Goal: Use online tool/utility: Utilize a website feature to perform a specific function

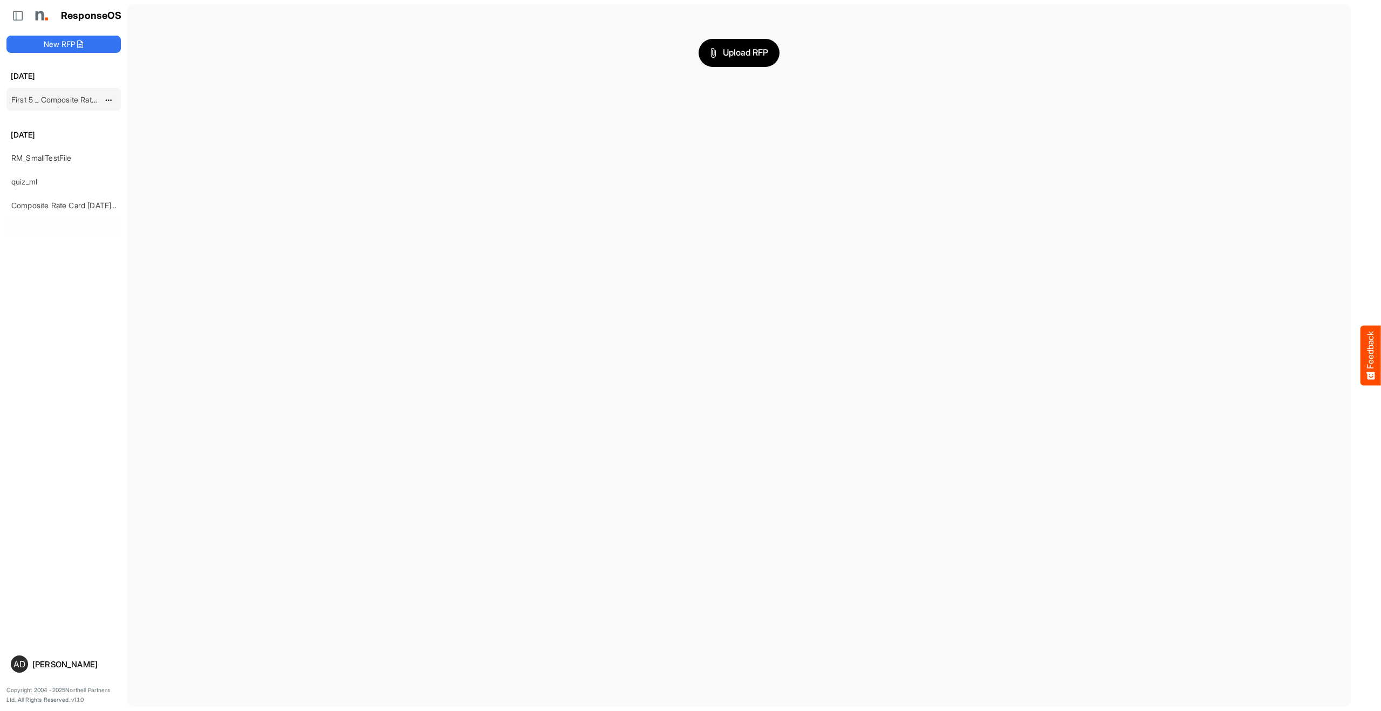
click at [59, 101] on link "First 5 _ Composite Rate Card [DATE]" at bounding box center [75, 99] width 129 height 9
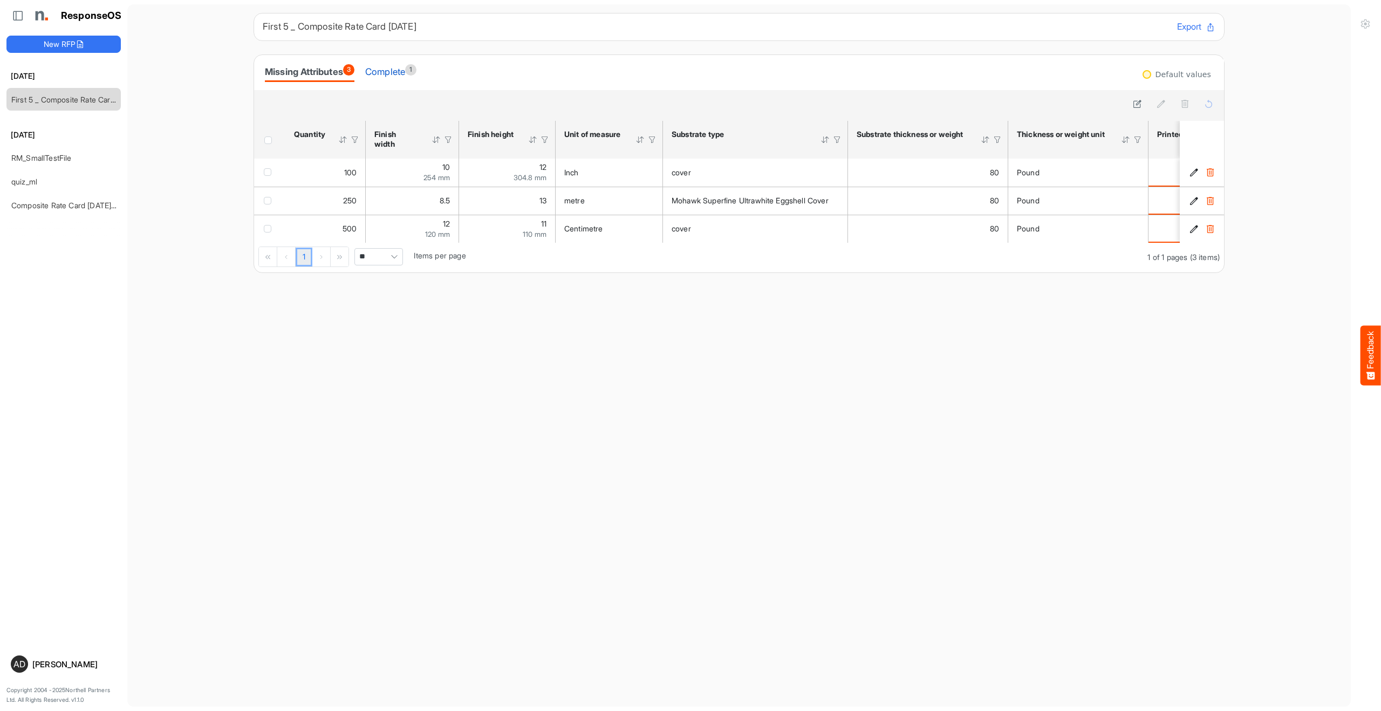
click at [399, 69] on div "Complete 1" at bounding box center [390, 71] width 51 height 15
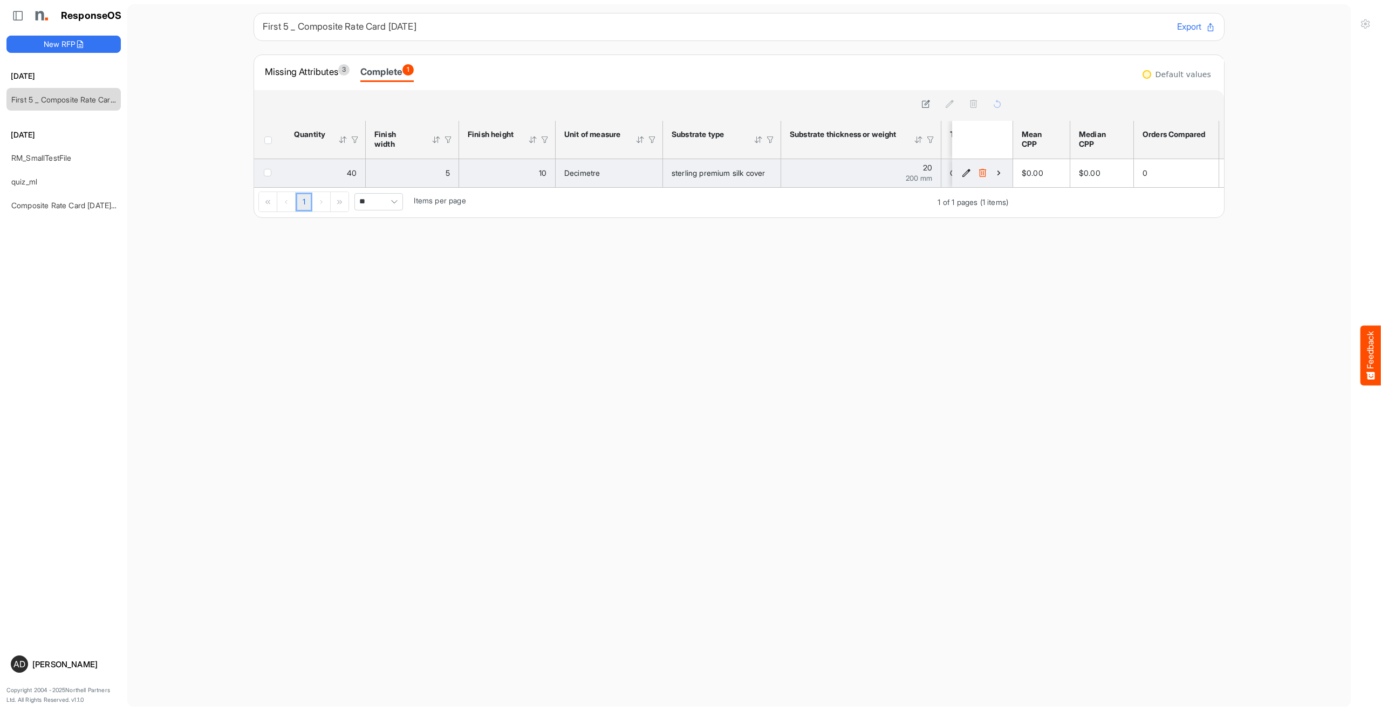
click at [999, 173] on icon "190bed20-2e7c-4476-9f29-8831875ca362 is template cell Column Header" at bounding box center [998, 172] width 9 height 9
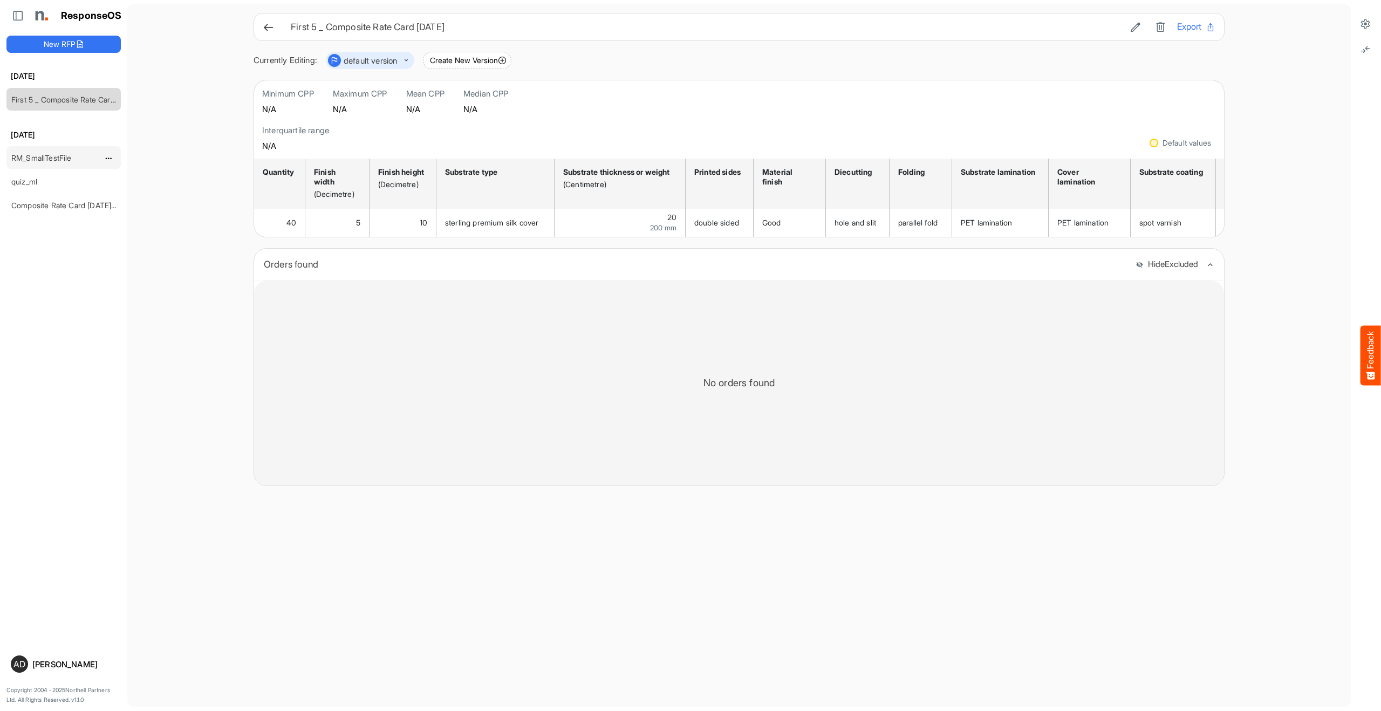
click at [35, 155] on link "RM_SmallTestFile" at bounding box center [41, 157] width 60 height 9
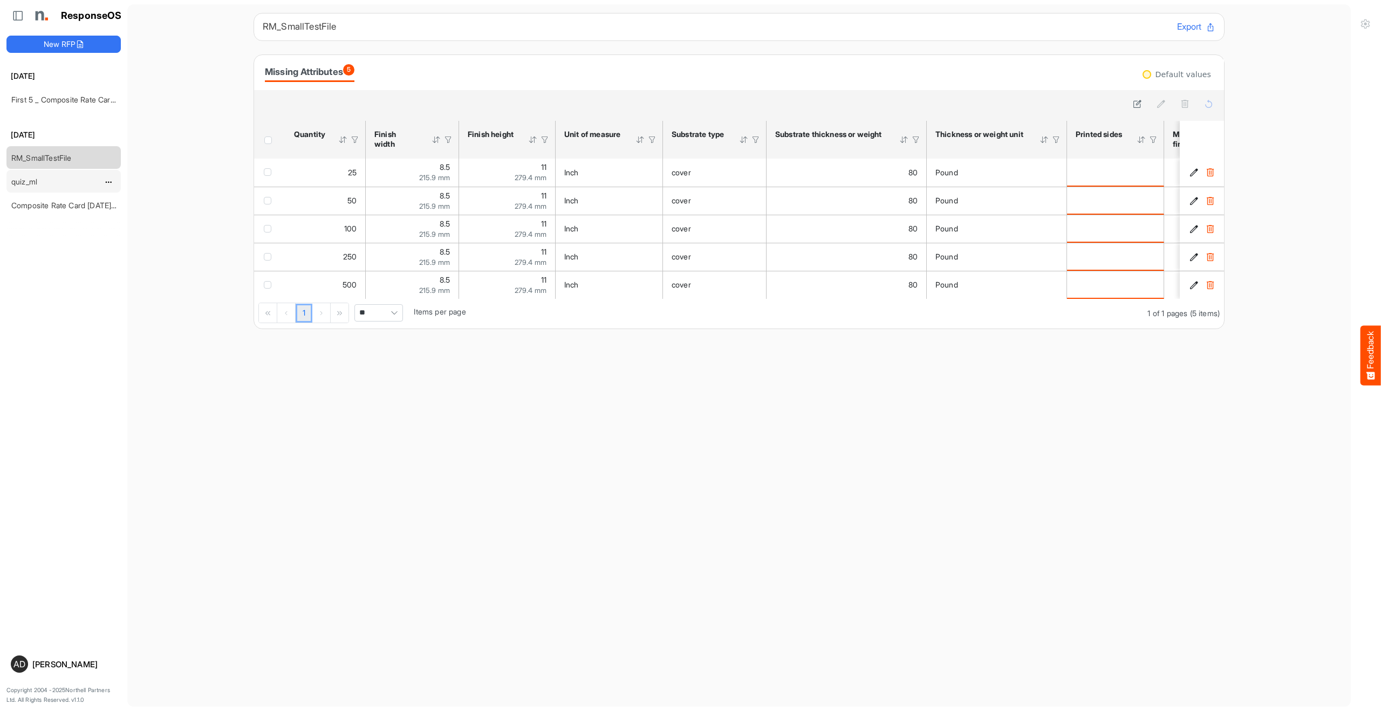
click at [47, 185] on div "quiz_ml" at bounding box center [55, 181] width 96 height 22
click at [31, 184] on link "quiz_ml" at bounding box center [24, 181] width 26 height 9
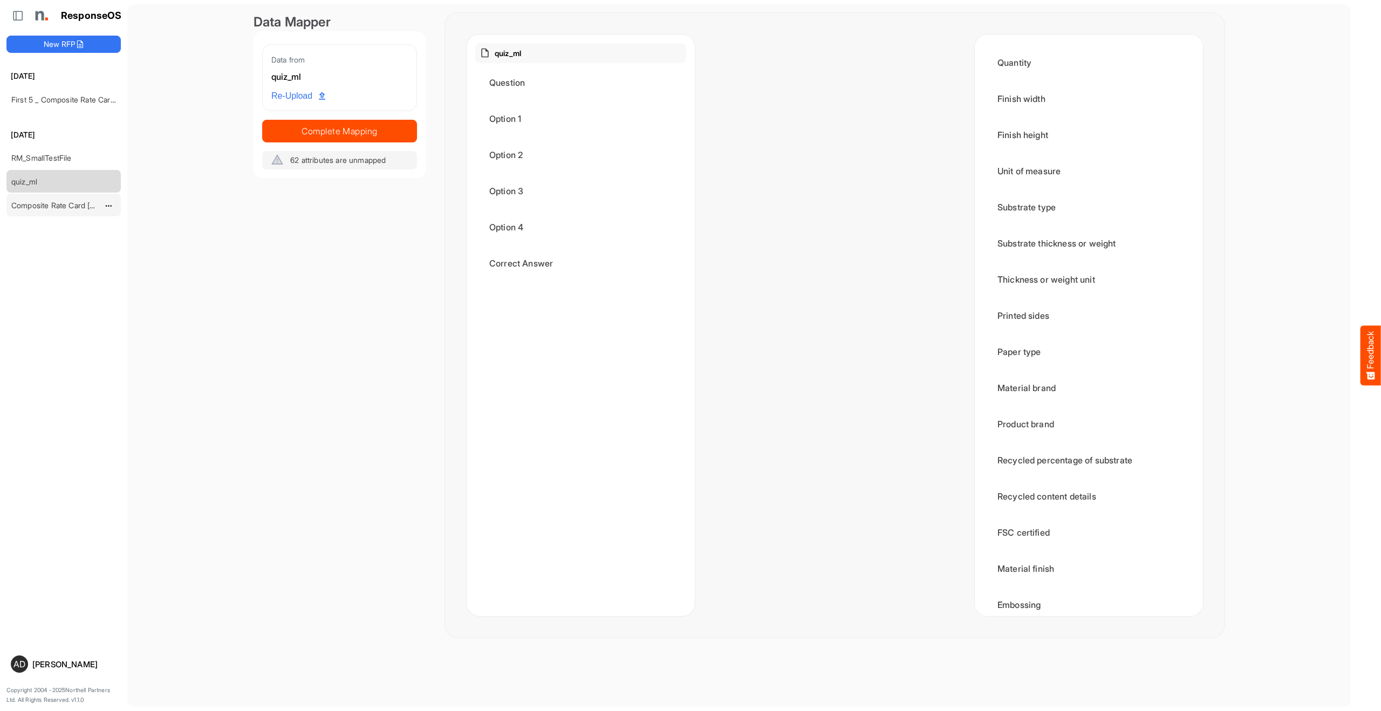
click at [53, 202] on link "Composite Rate Card [DATE]_smaller" at bounding box center [75, 205] width 128 height 9
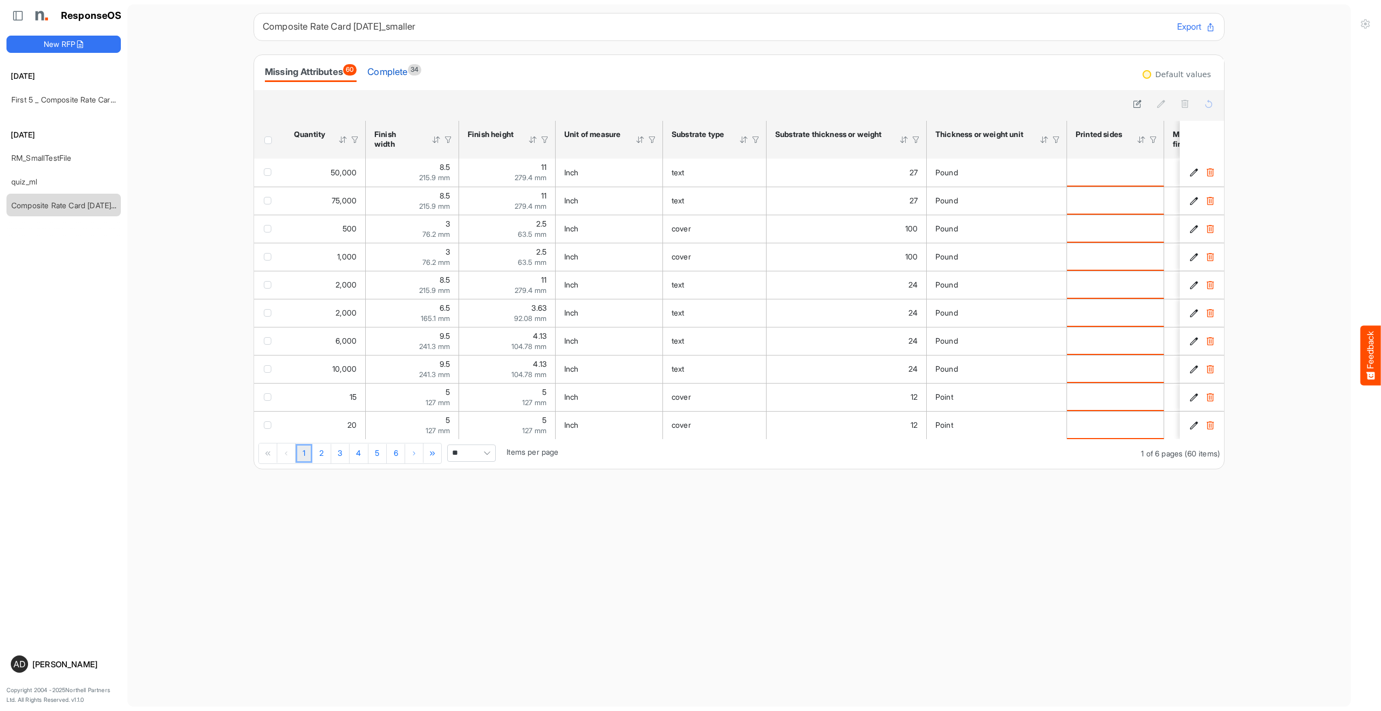
click at [418, 70] on div "Complete 34" at bounding box center [394, 71] width 54 height 15
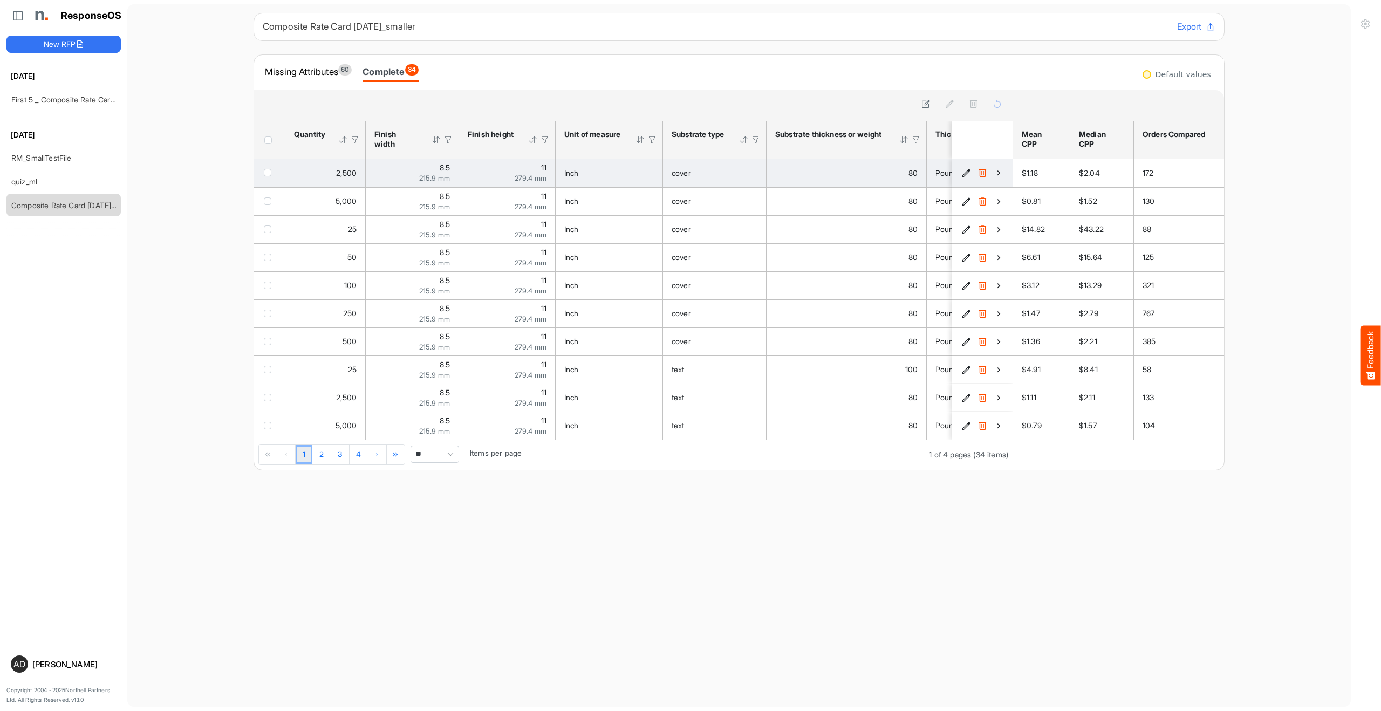
click at [995, 177] on button "7664ac7b-409e-4395-a803-1f1d5f7444b8 is template cell Column Header" at bounding box center [998, 173] width 11 height 11
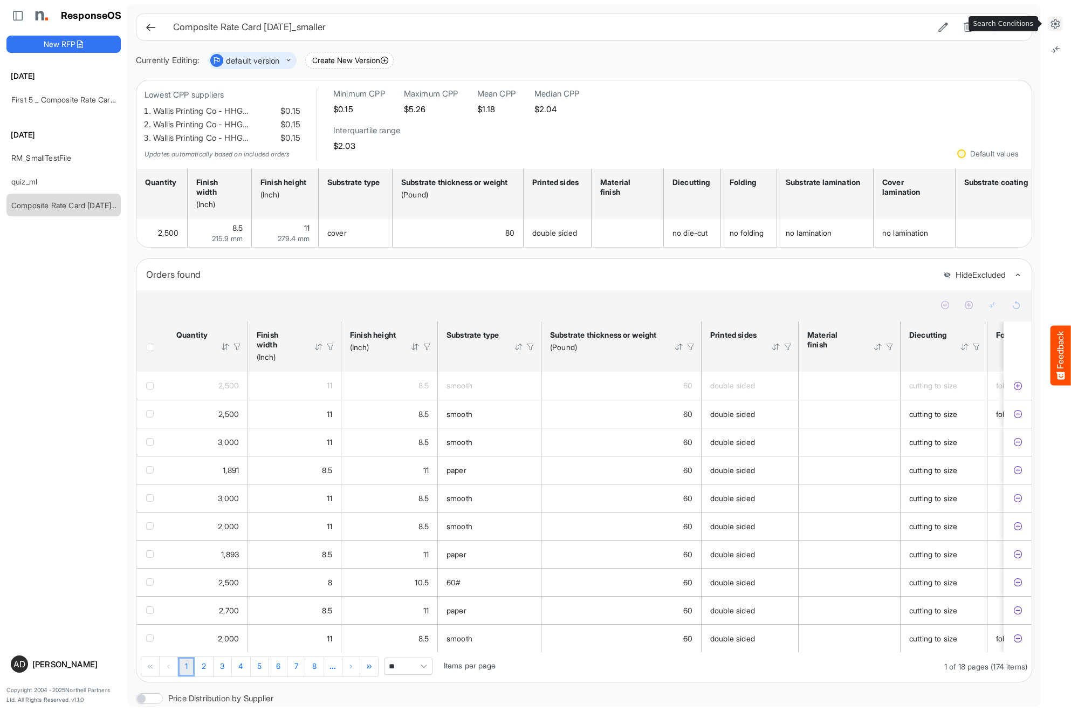
click at [1049, 20] on button at bounding box center [1055, 23] width 15 height 15
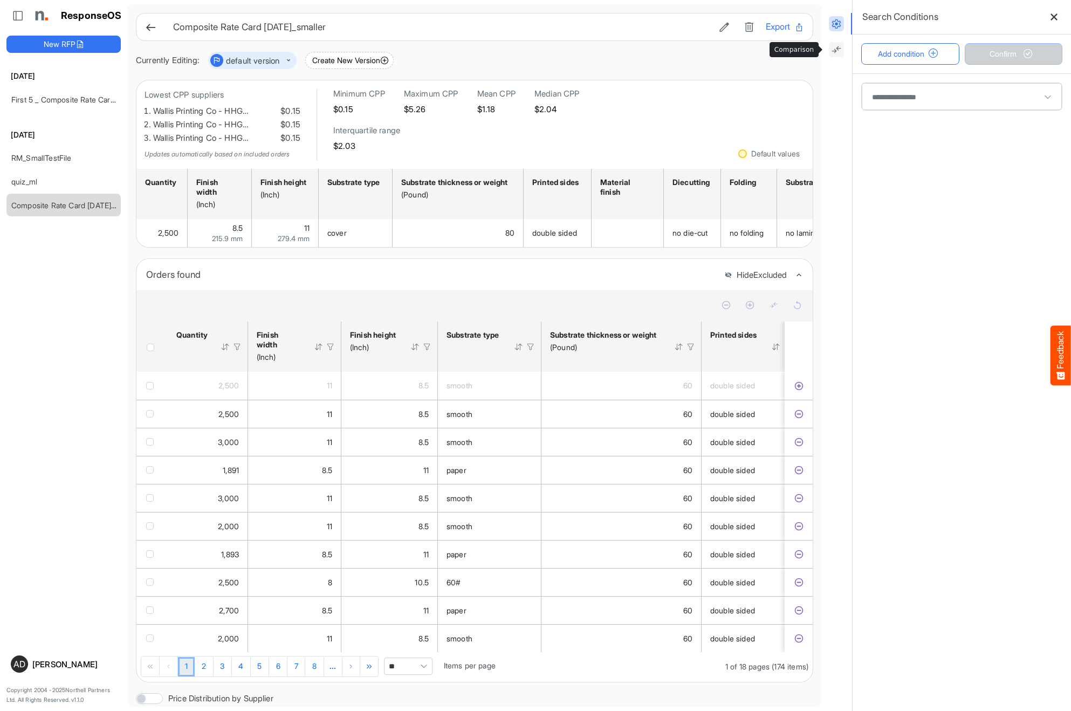
click at [840, 52] on icon at bounding box center [836, 49] width 11 height 11
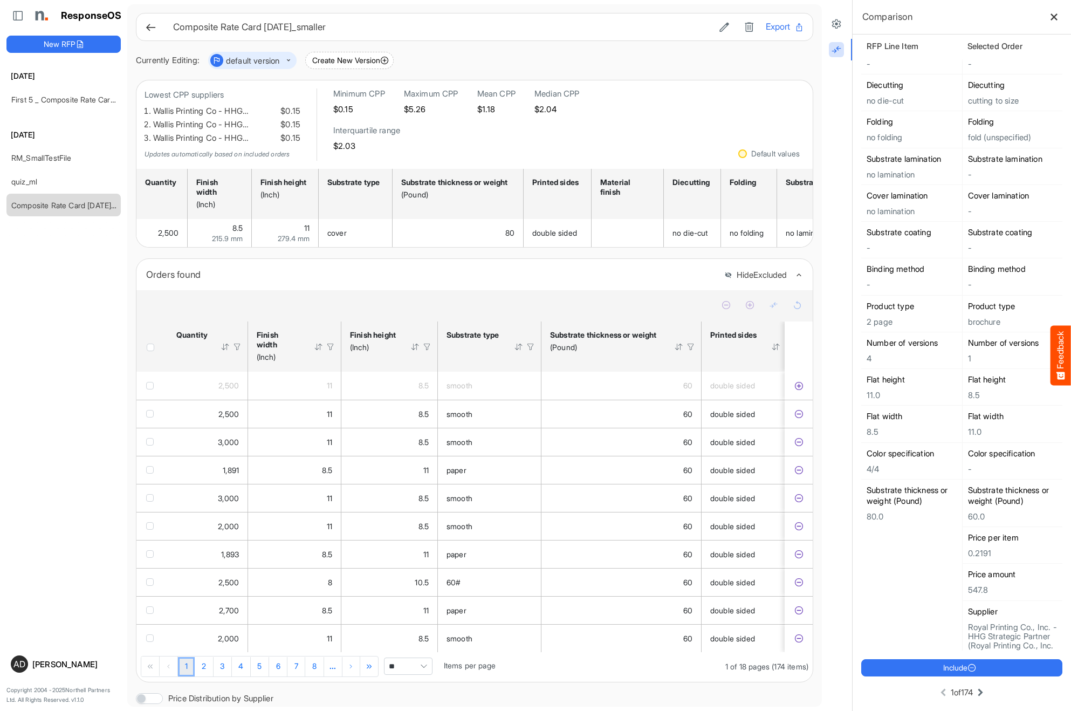
scroll to position [262, 0]
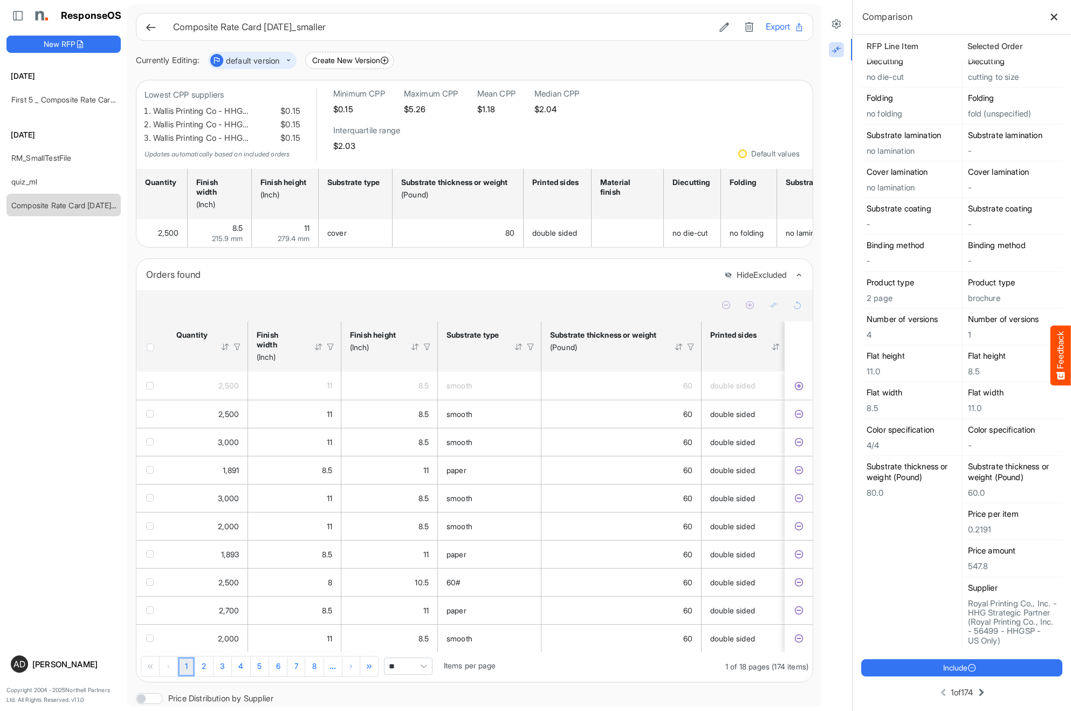
click at [978, 694] on icon at bounding box center [981, 692] width 13 height 13
click at [979, 693] on icon at bounding box center [982, 692] width 13 height 13
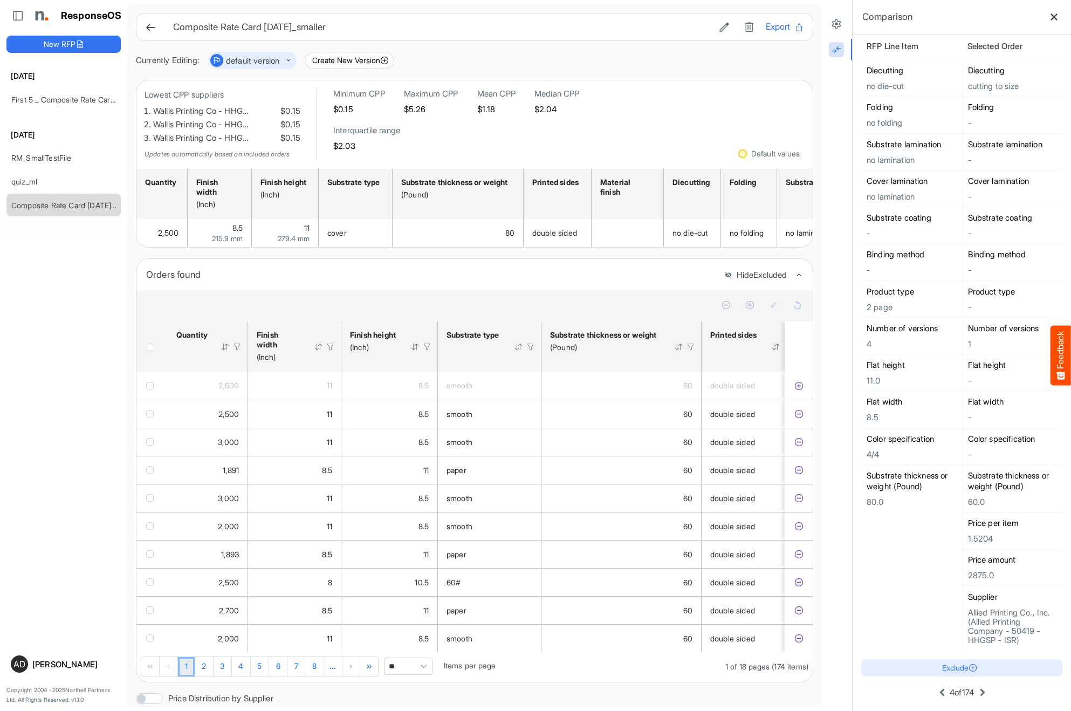
click at [979, 693] on icon at bounding box center [982, 692] width 13 height 13
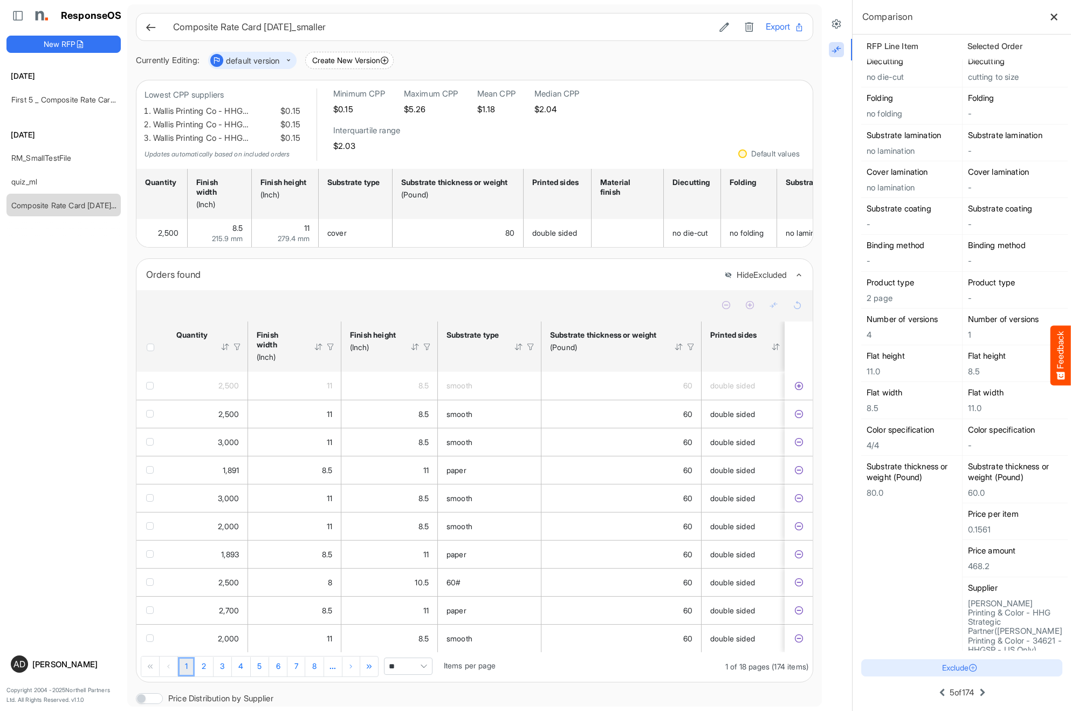
click at [979, 693] on icon at bounding box center [982, 692] width 13 height 13
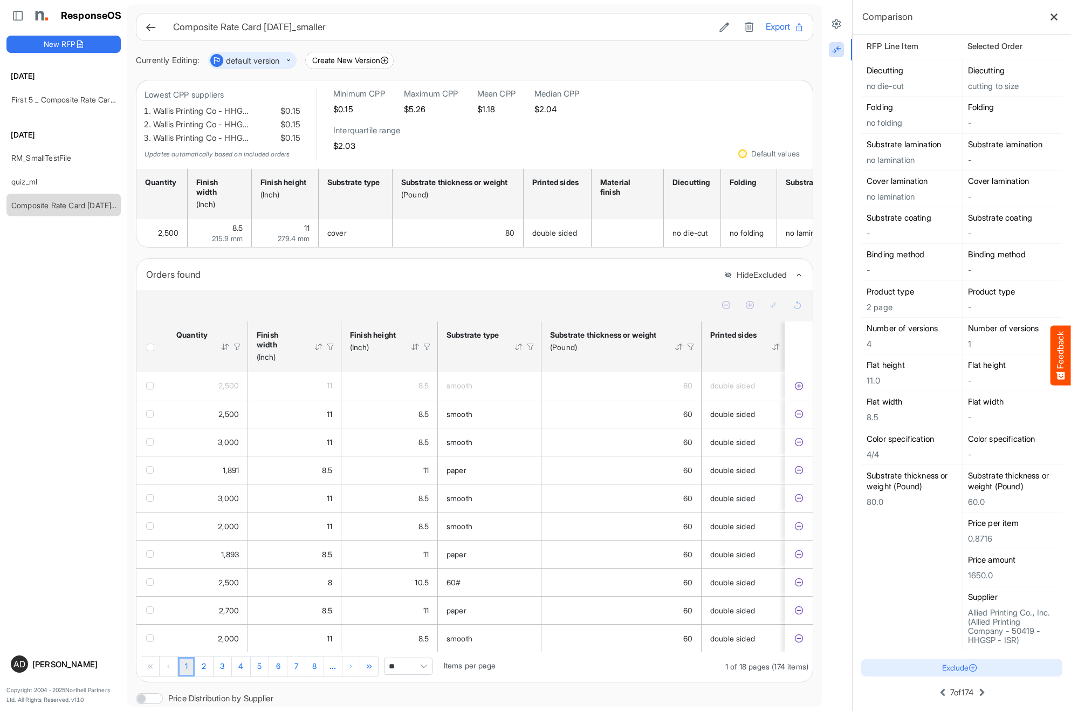
click at [979, 693] on icon at bounding box center [982, 692] width 13 height 13
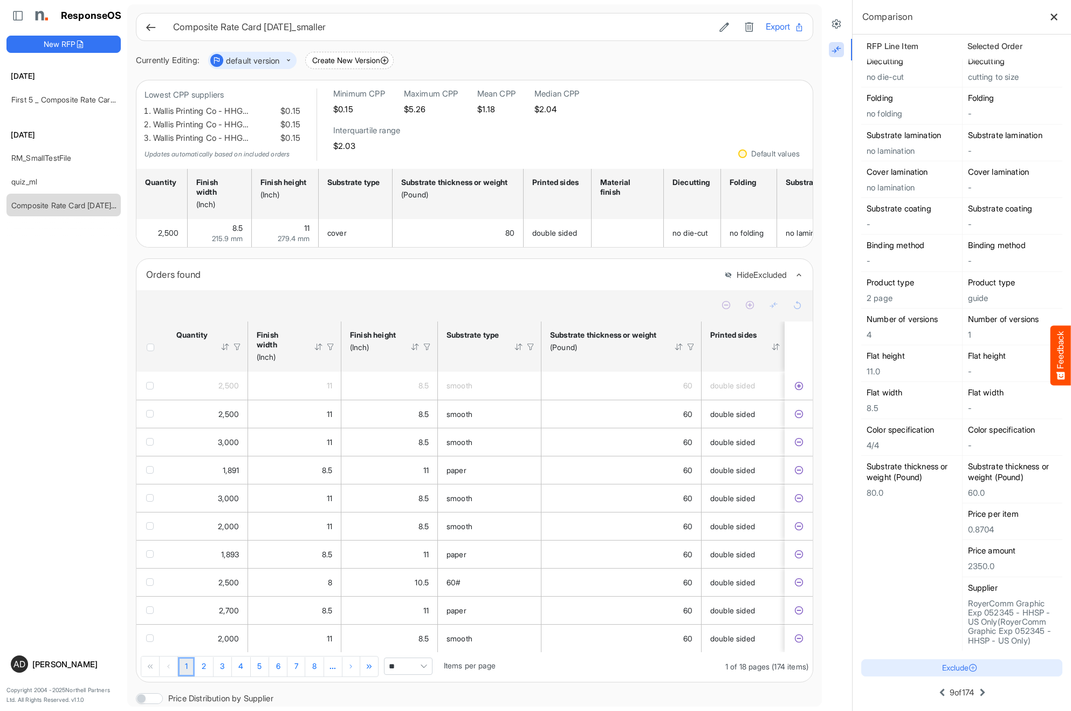
click at [979, 693] on icon at bounding box center [982, 692] width 13 height 13
click at [979, 693] on button at bounding box center [982, 692] width 15 height 15
click at [979, 693] on button at bounding box center [983, 692] width 15 height 15
click at [979, 693] on button at bounding box center [984, 692] width 15 height 15
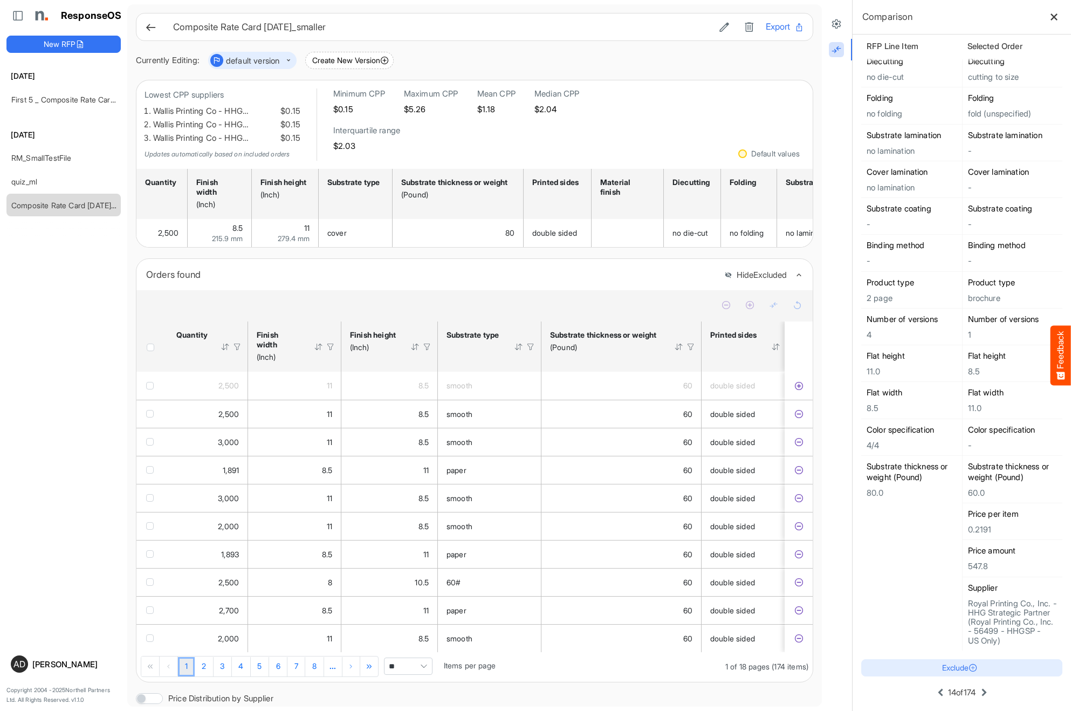
click at [979, 693] on div "14 of 174" at bounding box center [962, 692] width 58 height 15
click at [979, 693] on button at bounding box center [984, 692] width 15 height 15
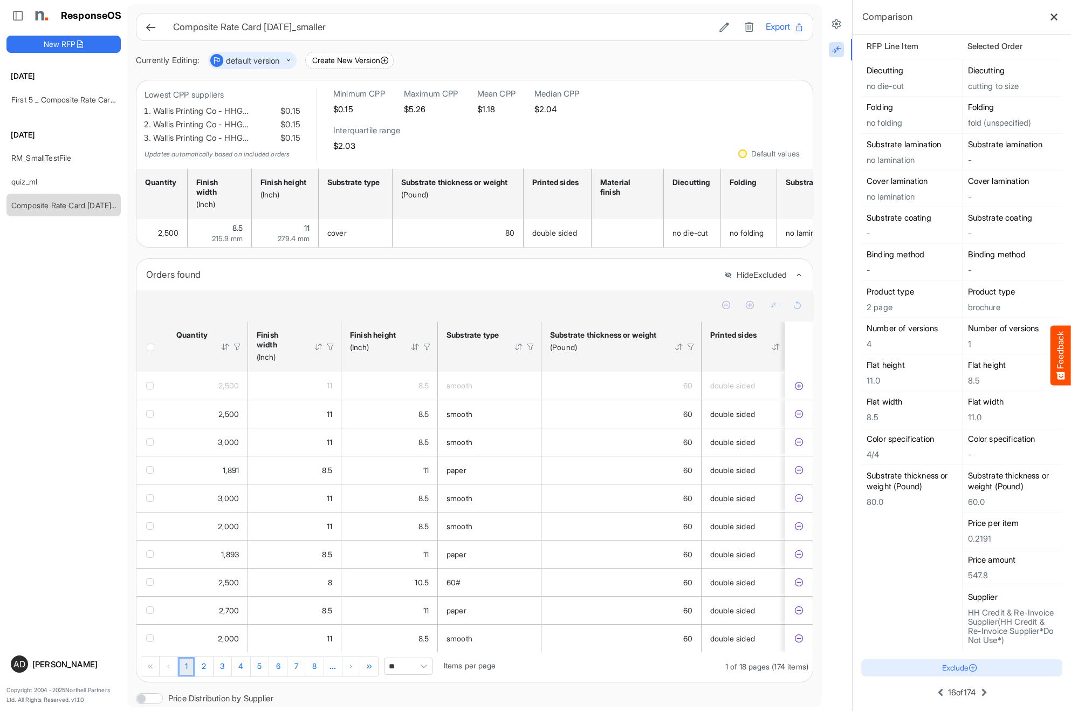
click at [979, 693] on button at bounding box center [984, 692] width 15 height 15
click at [979, 693] on button at bounding box center [983, 692] width 15 height 15
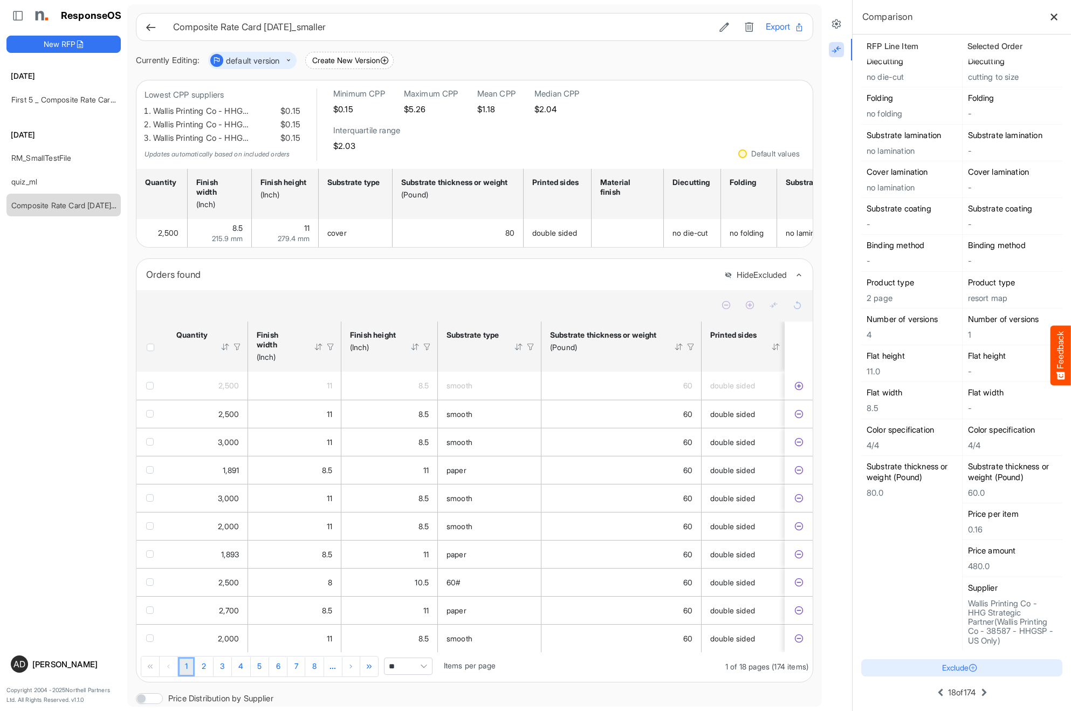
click at [979, 693] on button at bounding box center [984, 692] width 15 height 15
click at [979, 693] on div "19 of 174" at bounding box center [962, 692] width 58 height 15
click at [979, 693] on div "20 of 174" at bounding box center [961, 692] width 59 height 15
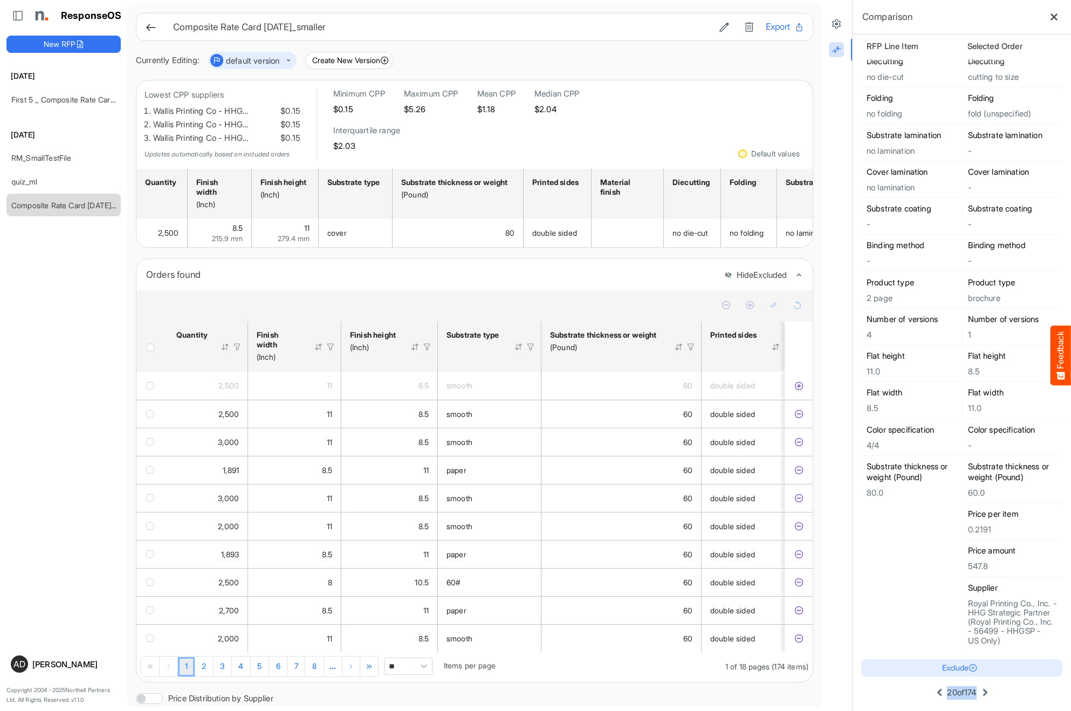
click at [986, 692] on icon at bounding box center [985, 692] width 13 height 13
click at [986, 692] on icon at bounding box center [984, 692] width 13 height 13
click at [986, 692] on icon at bounding box center [985, 692] width 13 height 13
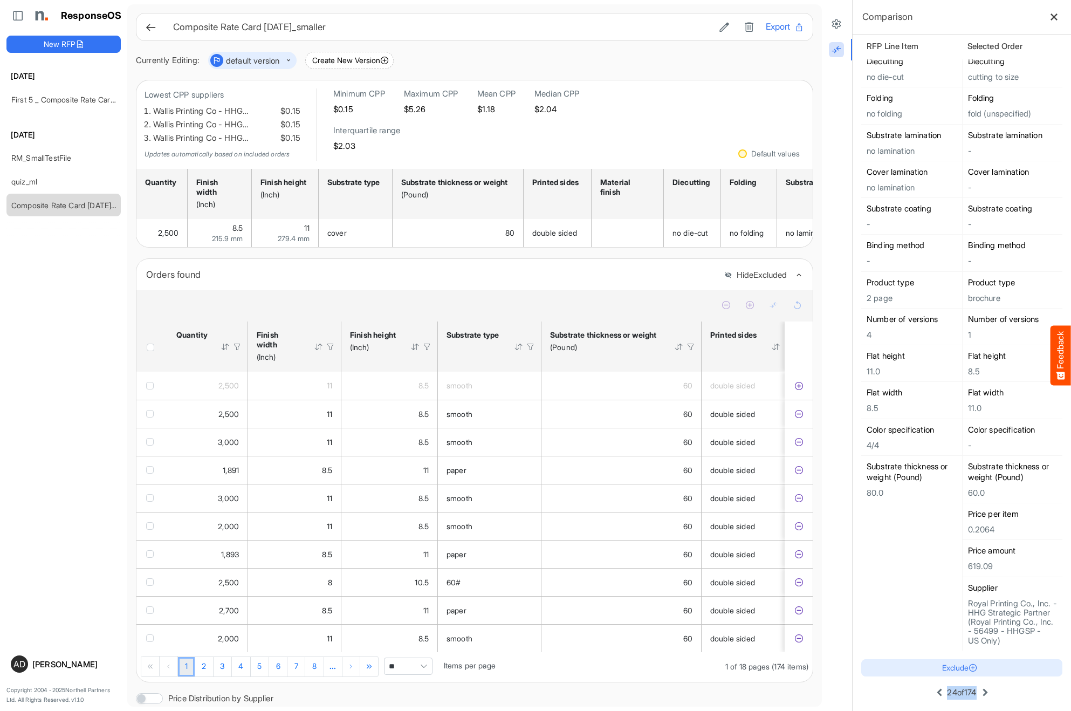
click at [986, 692] on icon at bounding box center [985, 692] width 13 height 13
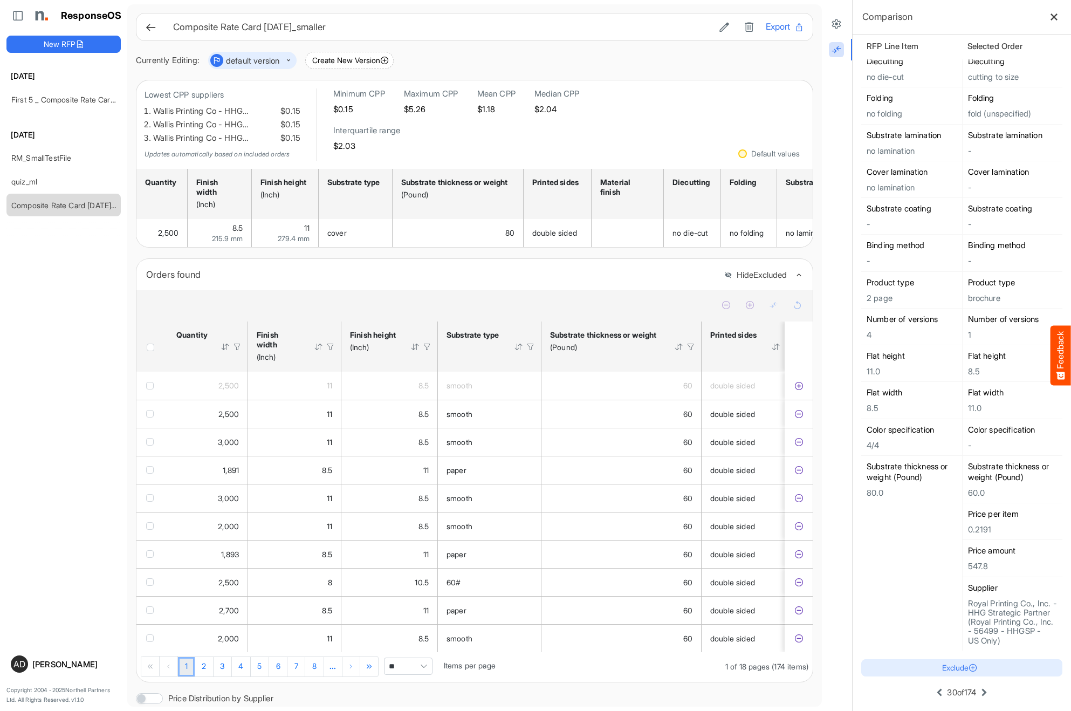
click at [1018, 683] on div "Exclude 30 of 174" at bounding box center [961, 680] width 201 height 60
click at [991, 697] on icon at bounding box center [985, 692] width 13 height 13
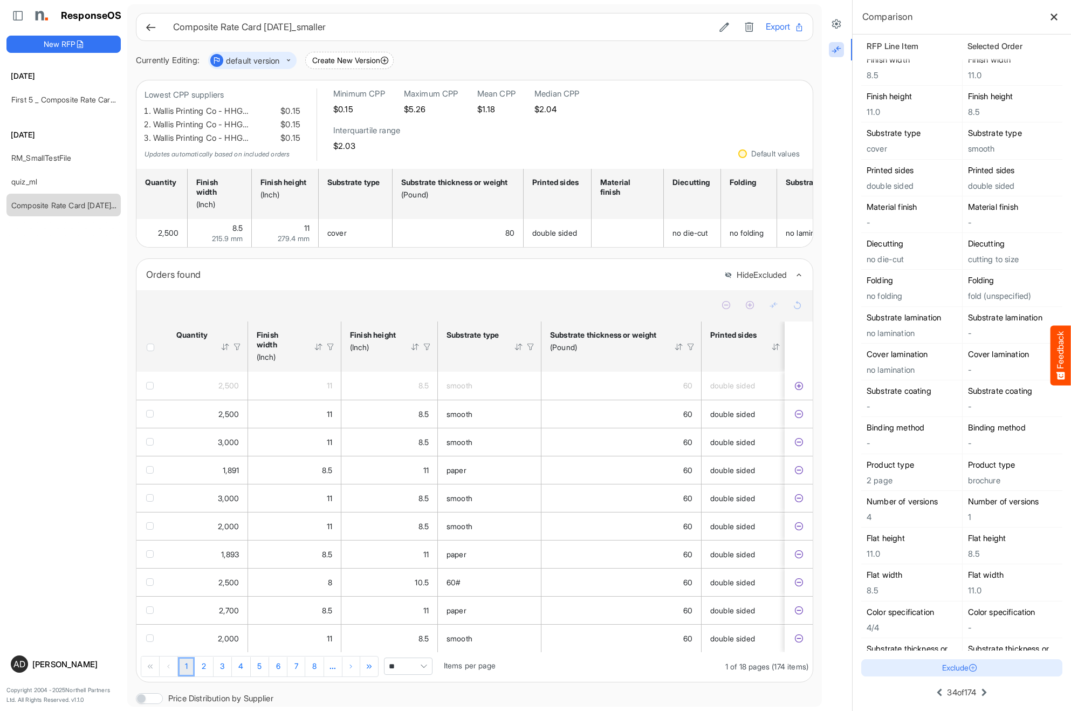
scroll to position [0, 0]
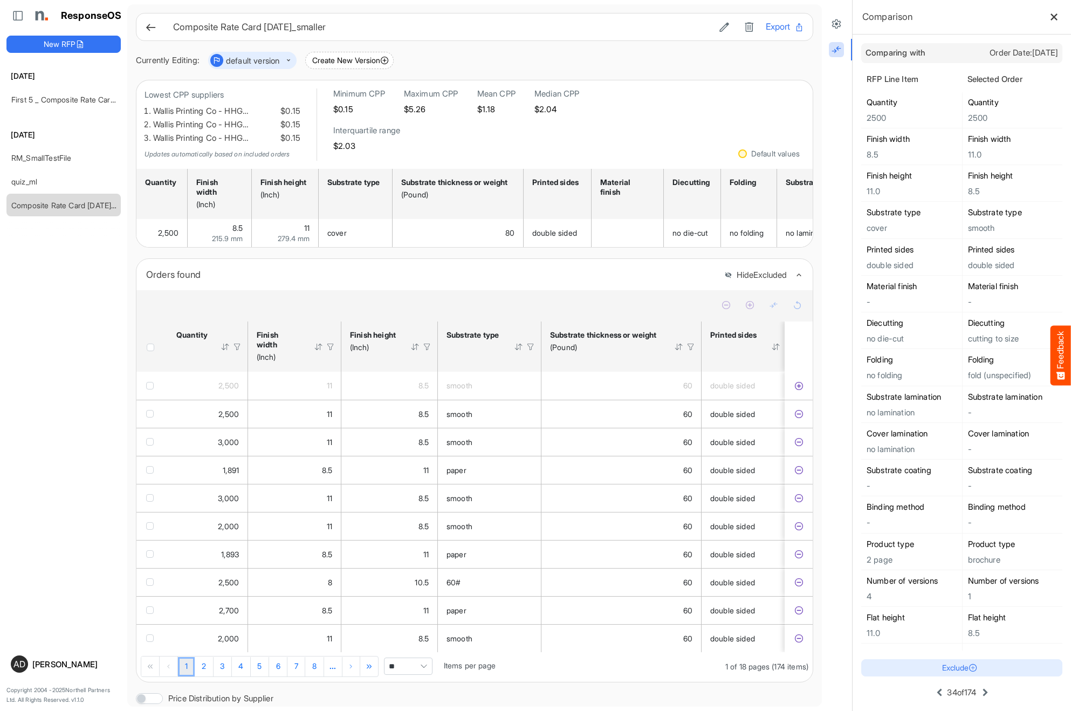
click at [987, 692] on icon at bounding box center [985, 692] width 13 height 13
click at [987, 692] on icon at bounding box center [984, 692] width 13 height 13
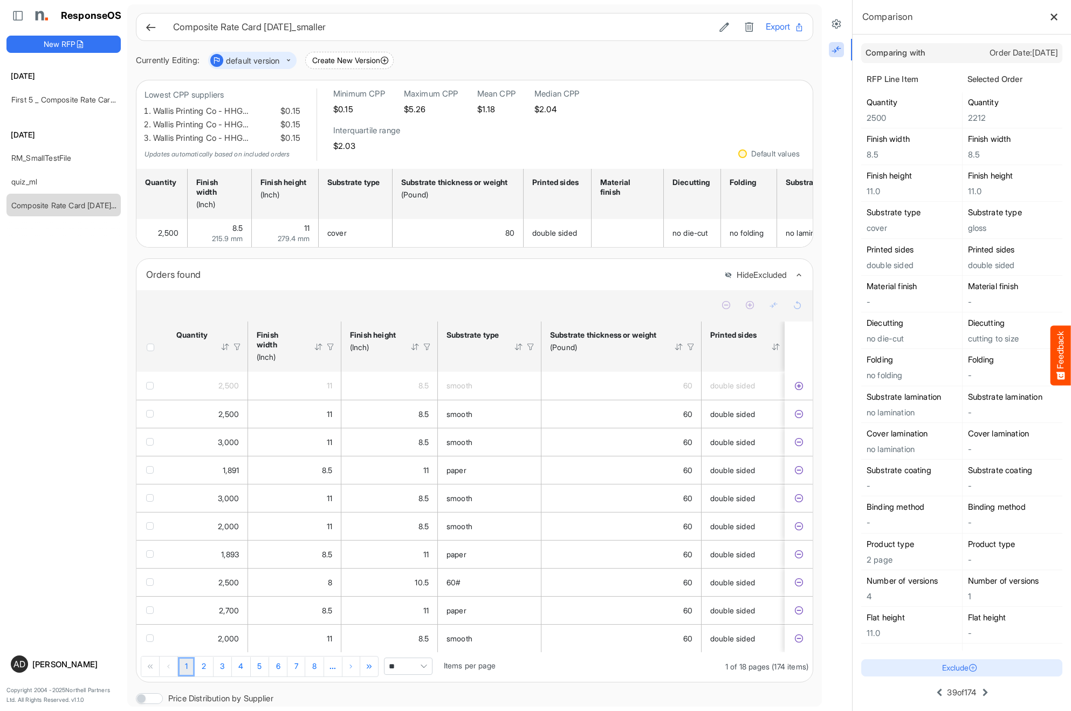
click at [987, 692] on icon at bounding box center [985, 692] width 13 height 13
click at [987, 692] on icon at bounding box center [984, 692] width 13 height 13
click at [987, 692] on icon at bounding box center [985, 692] width 13 height 13
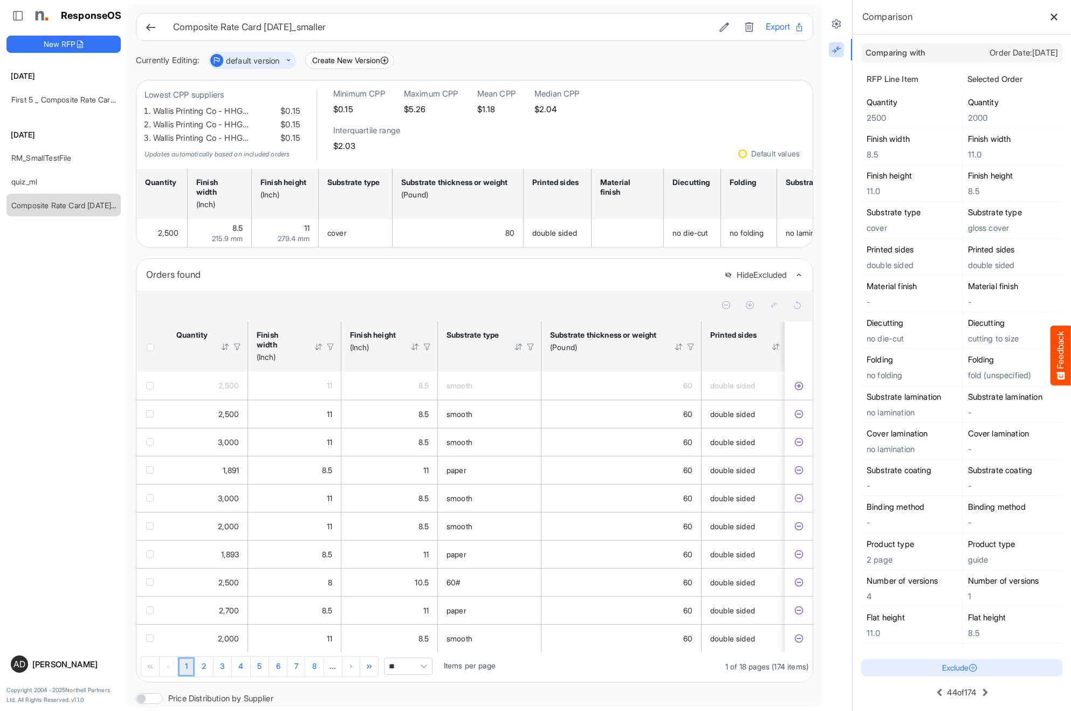
click at [987, 692] on icon at bounding box center [985, 692] width 13 height 13
click at [987, 692] on icon at bounding box center [984, 692] width 13 height 13
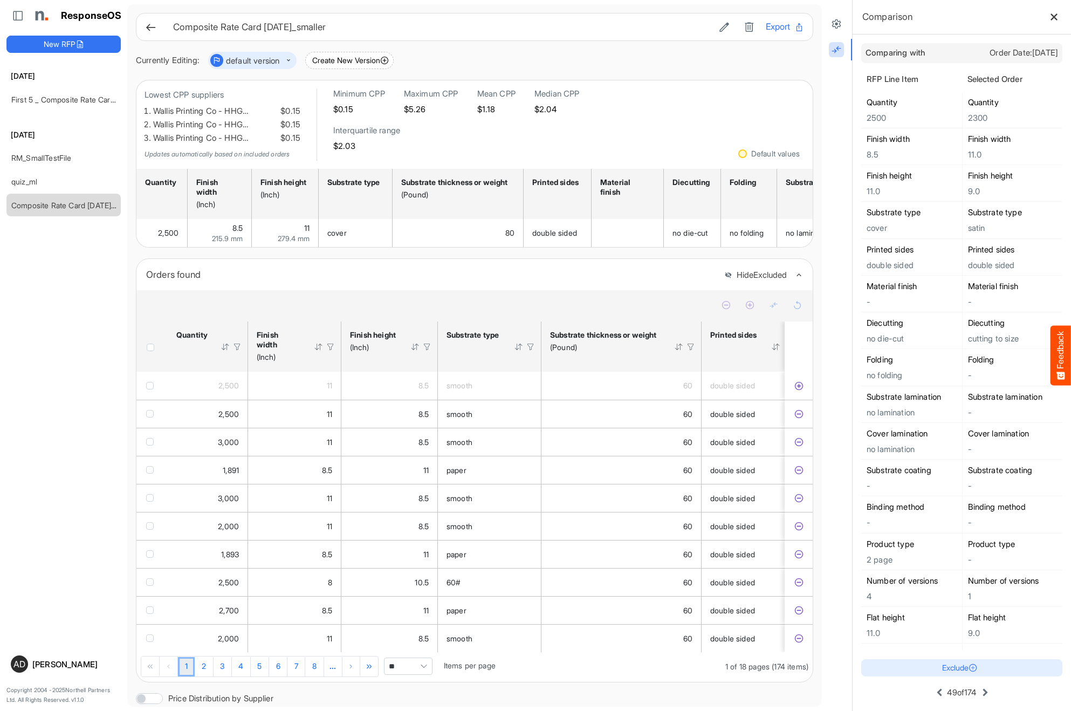
click at [987, 692] on icon at bounding box center [985, 692] width 13 height 13
click at [987, 692] on icon at bounding box center [984, 692] width 13 height 13
click at [987, 692] on icon at bounding box center [985, 692] width 13 height 13
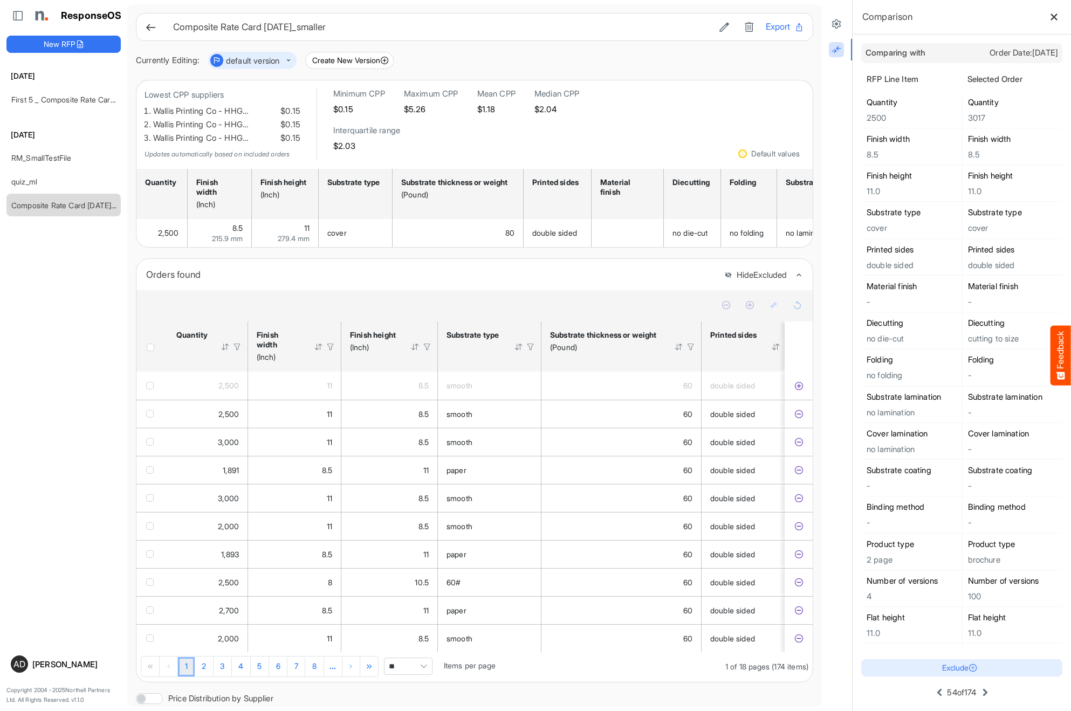
click at [987, 692] on icon at bounding box center [985, 692] width 13 height 13
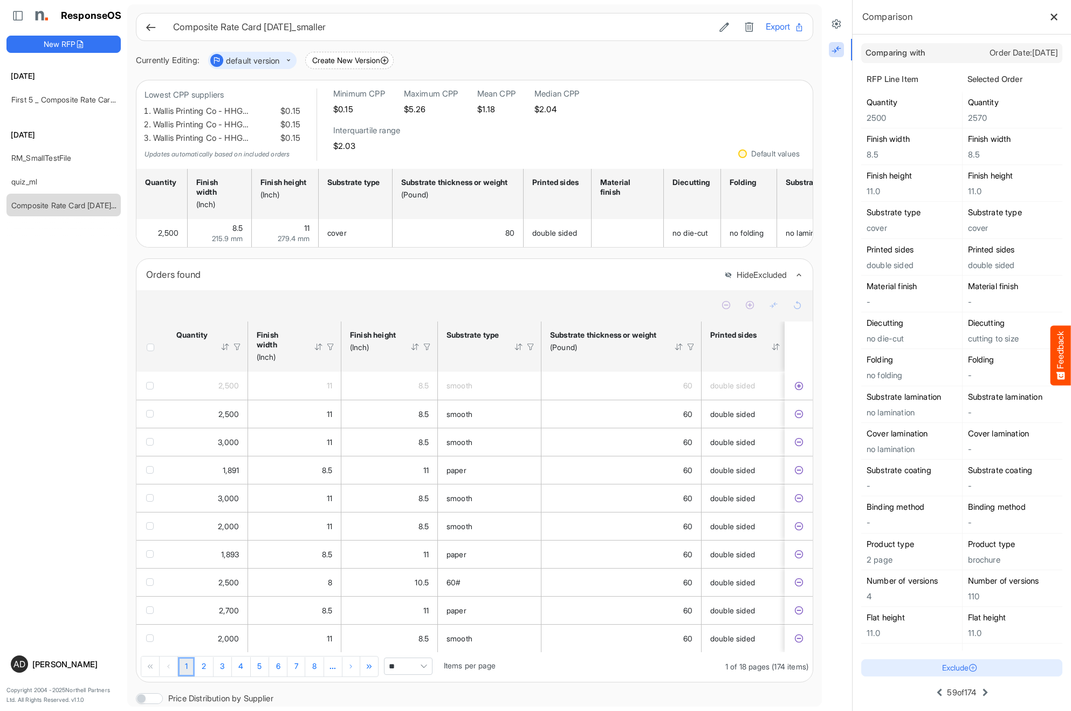
click at [987, 692] on icon at bounding box center [985, 692] width 13 height 13
click at [987, 692] on icon at bounding box center [984, 692] width 13 height 13
click at [987, 692] on icon at bounding box center [985, 692] width 13 height 13
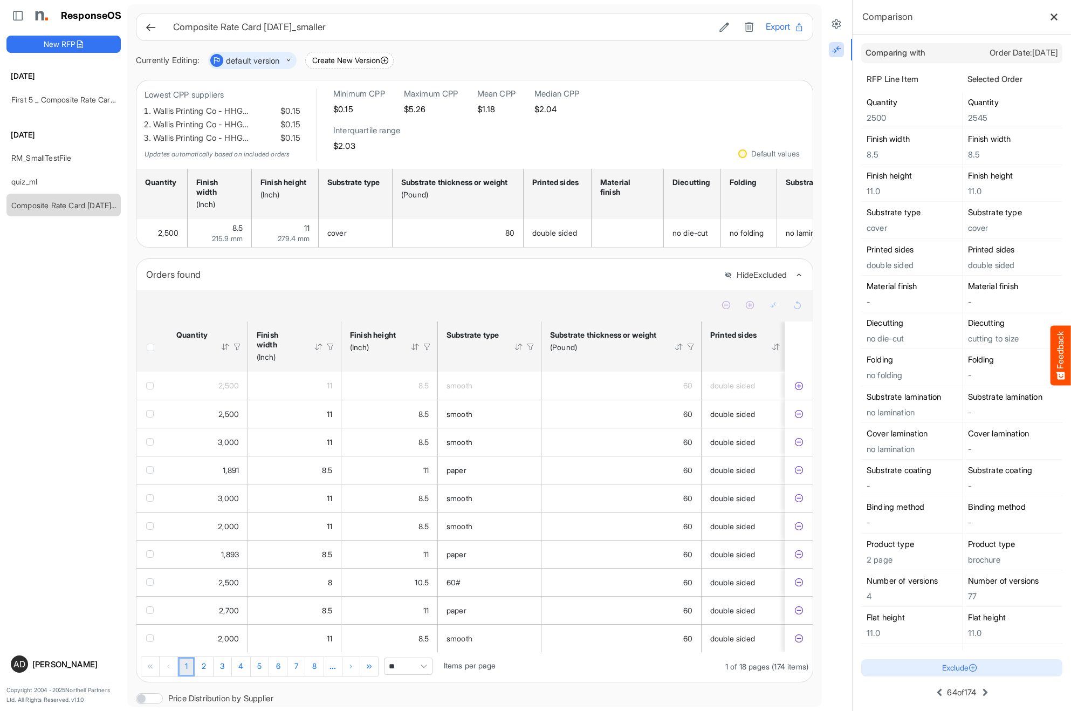
click at [987, 692] on icon at bounding box center [985, 692] width 13 height 13
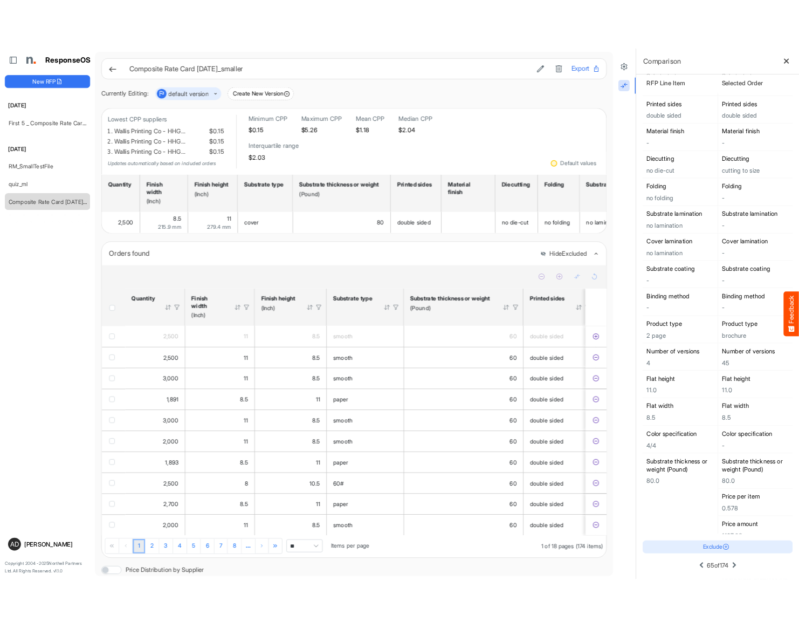
scroll to position [262, 0]
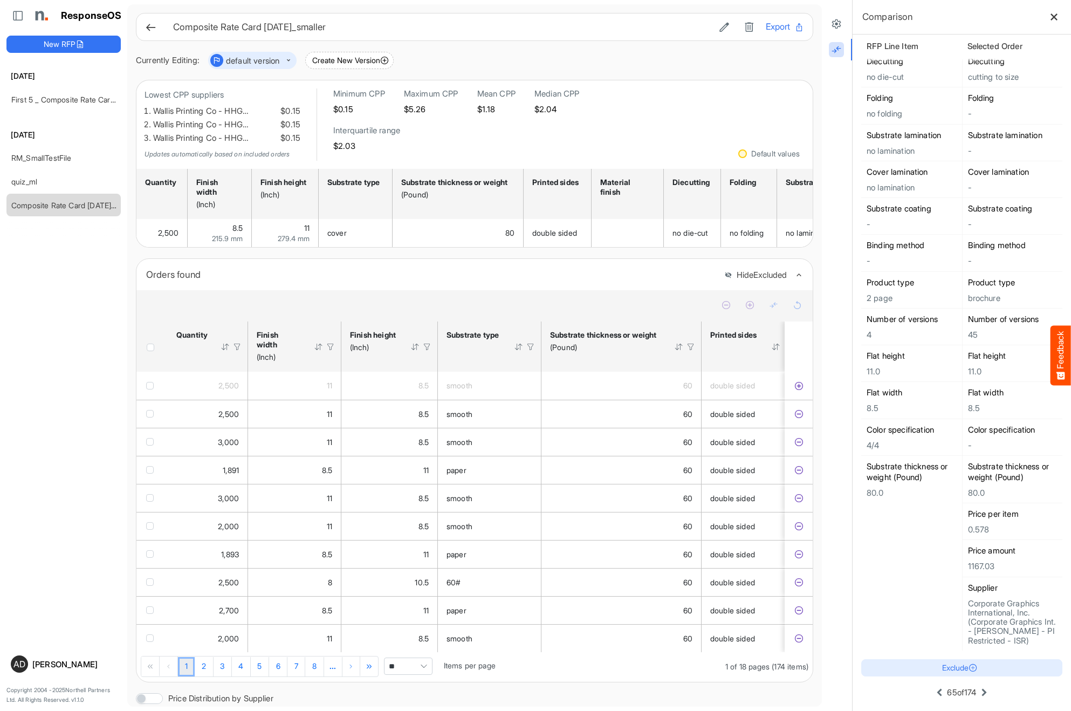
click at [987, 413] on div "Flat width 8.5" at bounding box center [1012, 400] width 101 height 37
